Goal: Task Accomplishment & Management: Complete application form

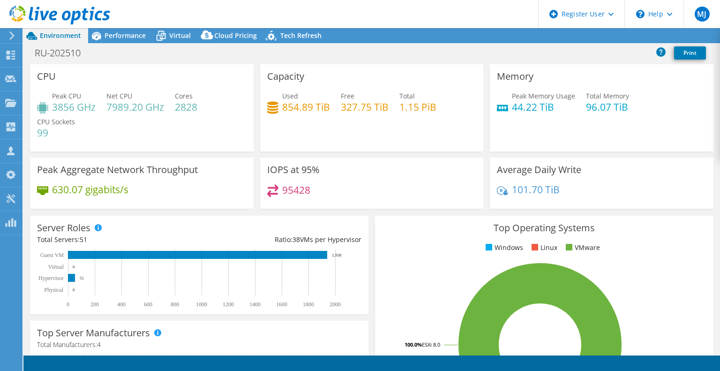
select select "USD"
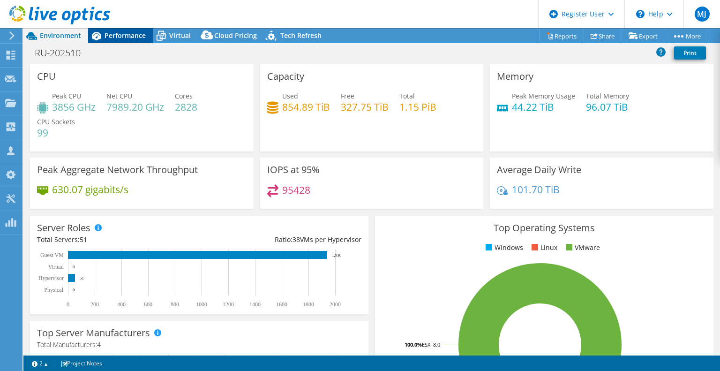
click at [116, 37] on span "Performance" at bounding box center [125, 35] width 41 height 9
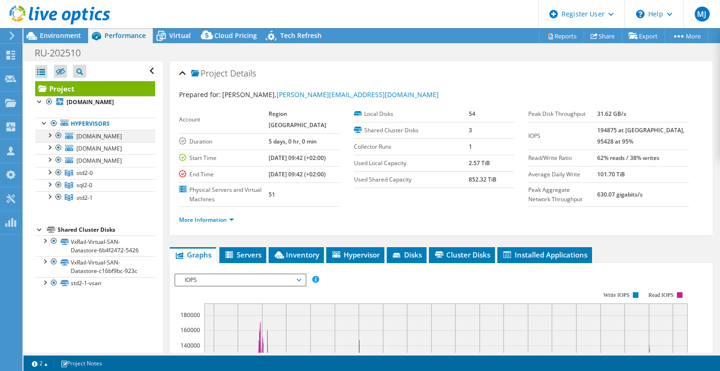
click at [60, 135] on div at bounding box center [58, 135] width 9 height 11
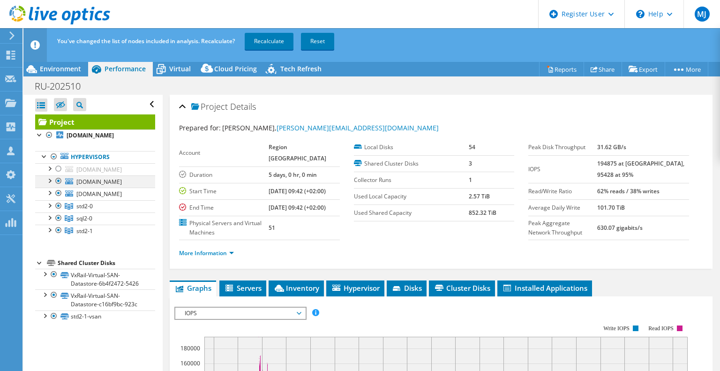
click at [58, 187] on div at bounding box center [58, 180] width 9 height 11
click at [560, 73] on link "Reports" at bounding box center [561, 69] width 45 height 15
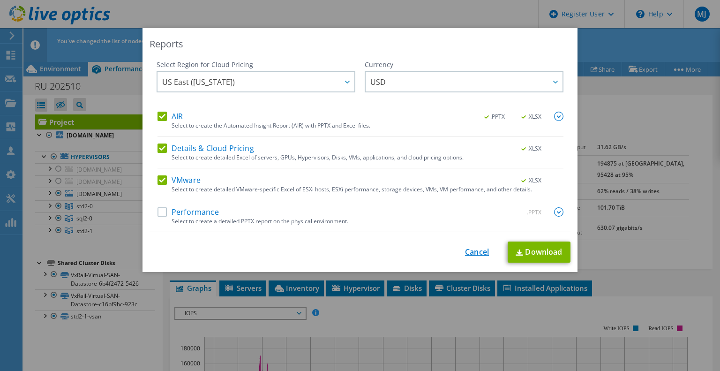
click at [470, 253] on link "Cancel" at bounding box center [477, 252] width 24 height 9
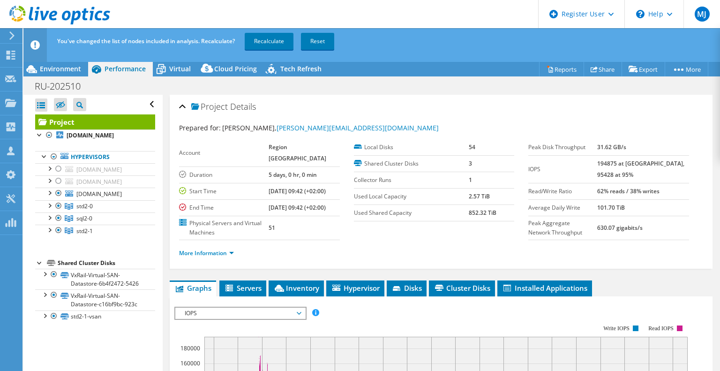
click at [269, 41] on link "Recalculate" at bounding box center [269, 41] width 49 height 17
click at [269, 41] on link "Recalculating..." at bounding box center [274, 41] width 58 height 17
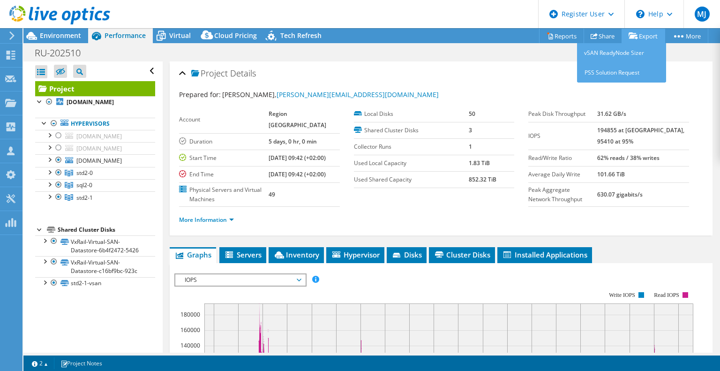
click at [643, 33] on link "Export" at bounding box center [644, 36] width 44 height 15
click at [624, 57] on link "vSAN ReadyNode Sizer" at bounding box center [621, 53] width 89 height 20
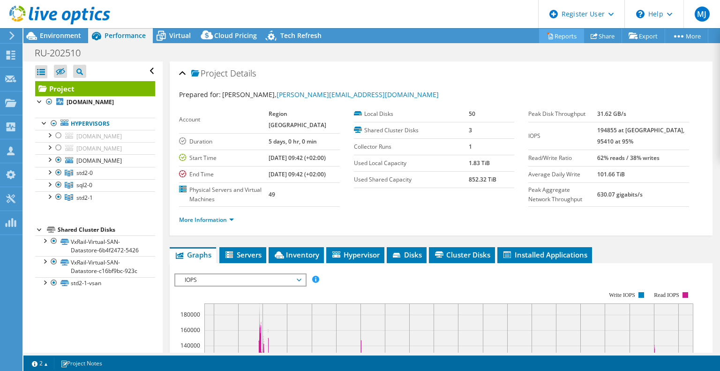
click at [556, 35] on link "Reports" at bounding box center [561, 36] width 45 height 15
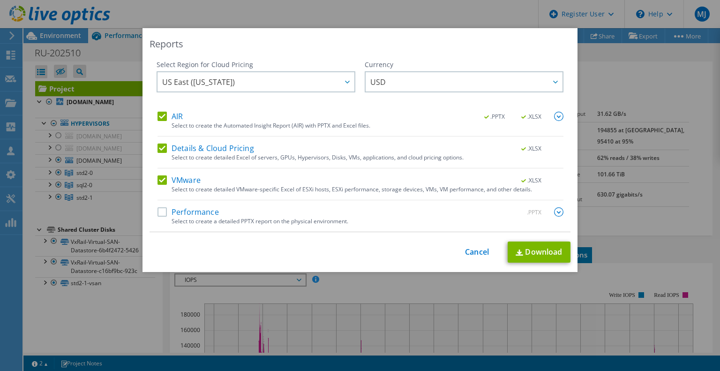
click at [164, 212] on label "Performance" at bounding box center [188, 211] width 61 height 9
click at [0, 0] on input "Performance" at bounding box center [0, 0] width 0 height 0
click at [535, 252] on link "Download" at bounding box center [539, 251] width 63 height 21
click at [551, 254] on link "Download" at bounding box center [539, 251] width 63 height 21
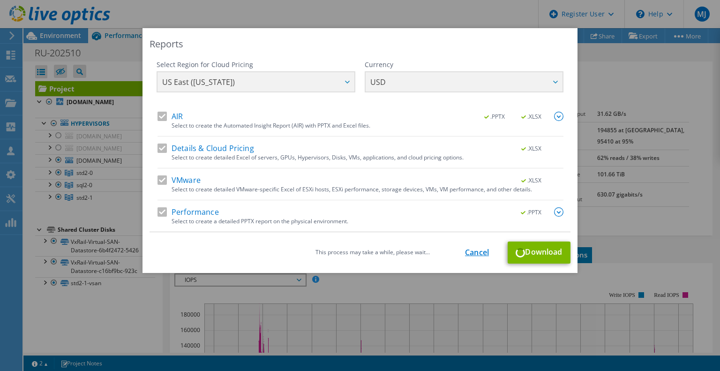
click at [473, 250] on link "Cancel" at bounding box center [477, 252] width 24 height 9
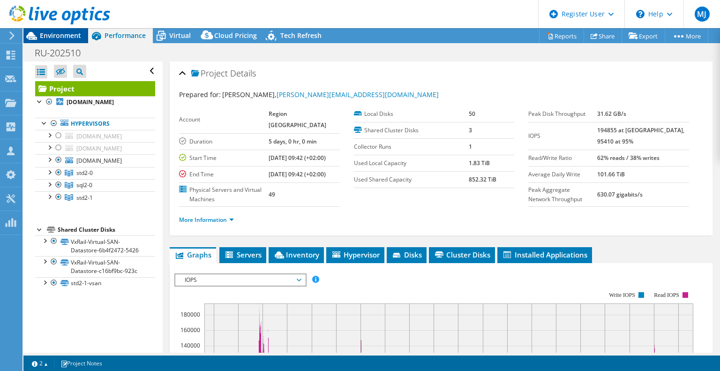
click at [61, 33] on span "Environment" at bounding box center [60, 35] width 41 height 9
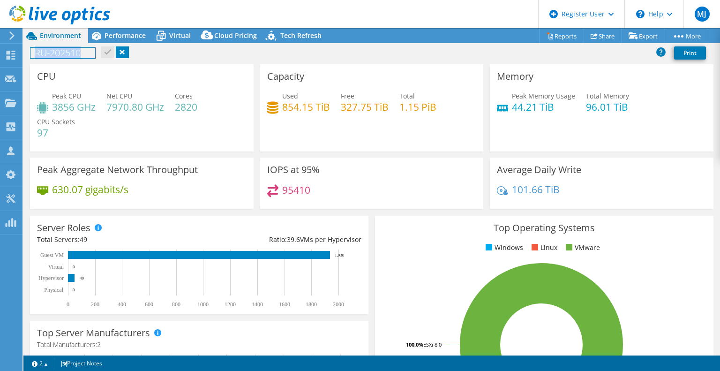
drag, startPoint x: 86, startPoint y: 53, endPoint x: 30, endPoint y: 51, distance: 56.3
click at [30, 51] on h1 "RU-202510" at bounding box center [62, 53] width 65 height 10
copy h1 "RU-202510"
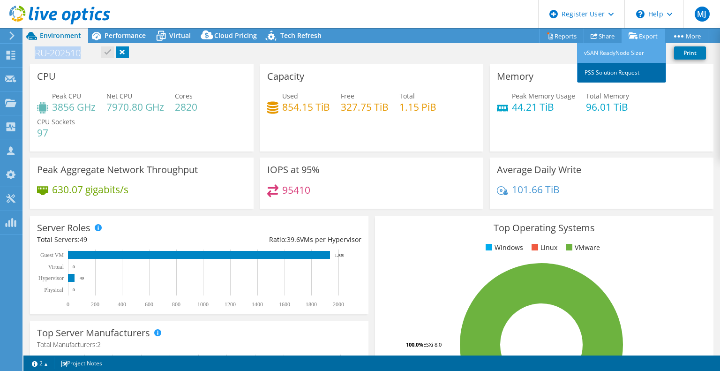
click at [633, 71] on link "PSS Solution Request" at bounding box center [621, 73] width 89 height 20
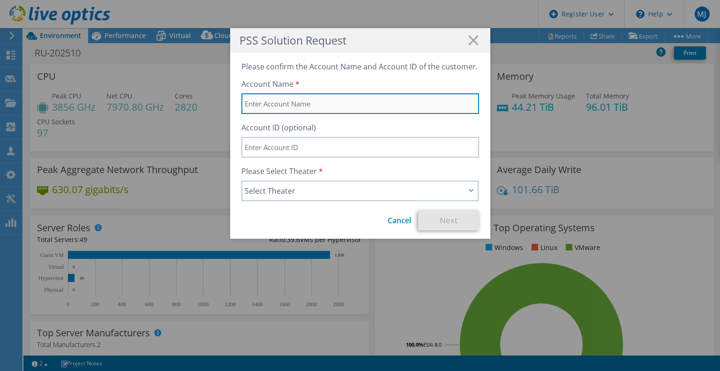
click at [293, 106] on input "text" at bounding box center [360, 103] width 238 height 21
type input "Region [GEOGRAPHIC_DATA]"
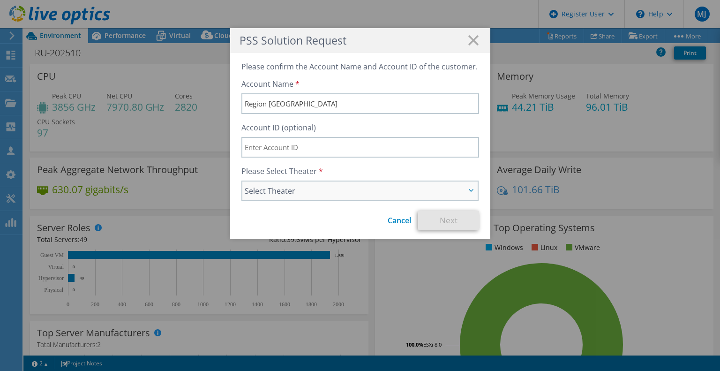
click at [268, 187] on span "Select Theater" at bounding box center [355, 190] width 221 height 11
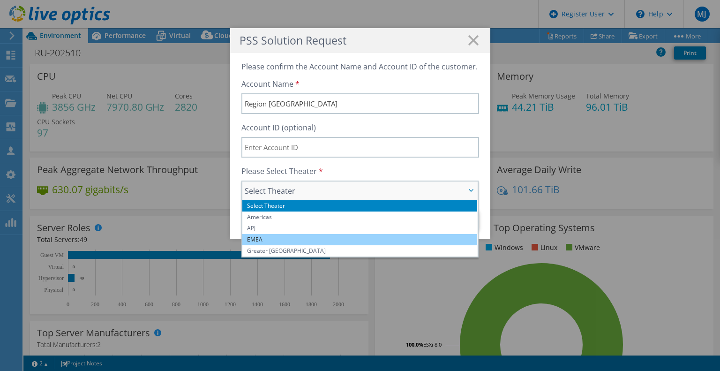
click at [280, 240] on li "EMEA" at bounding box center [359, 239] width 235 height 11
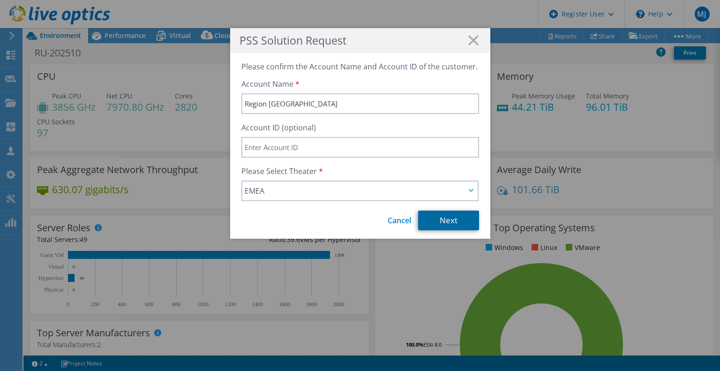
click at [427, 216] on link "Next" at bounding box center [448, 221] width 61 height 20
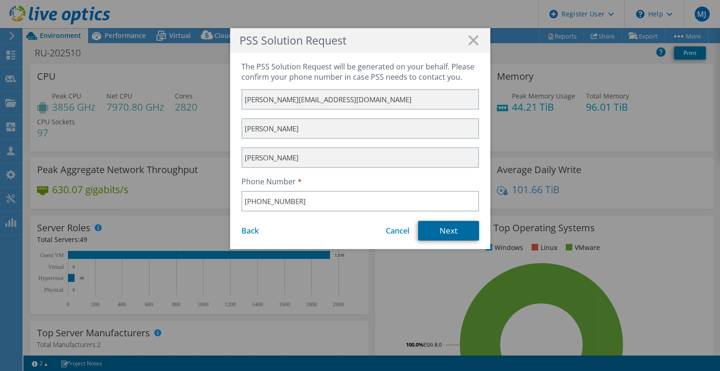
click at [447, 232] on link "Next" at bounding box center [448, 231] width 61 height 20
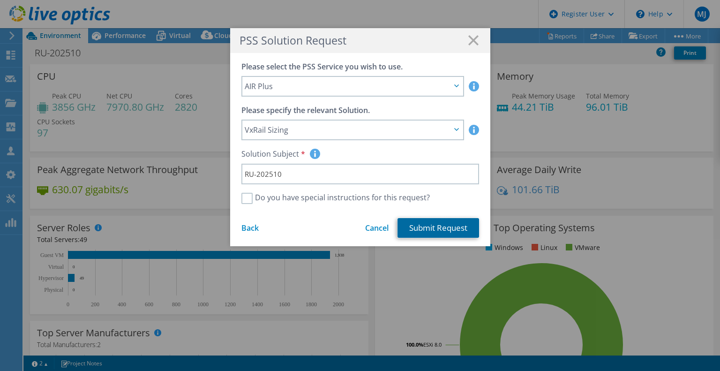
click at [447, 232] on link "Submit Request" at bounding box center [439, 228] width 82 height 20
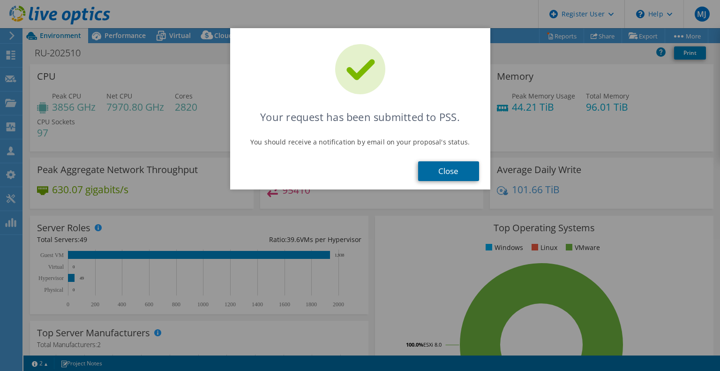
click at [445, 169] on link "Close" at bounding box center [448, 171] width 61 height 20
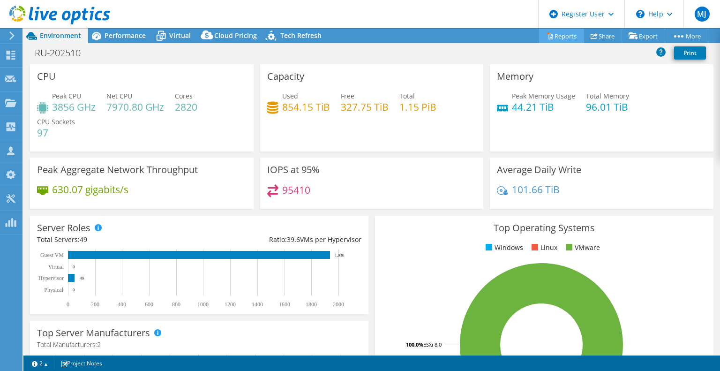
click at [566, 36] on link "Reports" at bounding box center [561, 36] width 45 height 15
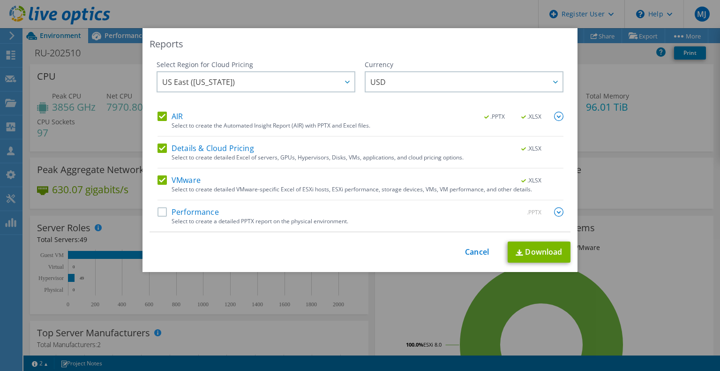
click at [274, 11] on div "Reports Select Region for Cloud Pricing Asia Pacific ([GEOGRAPHIC_DATA]) [GEOGR…" at bounding box center [360, 185] width 720 height 371
